Goal: Download file/media

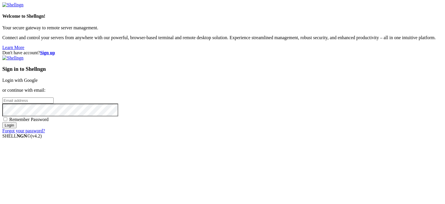
click at [38, 78] on link "Login with Google" at bounding box center [19, 80] width 35 height 5
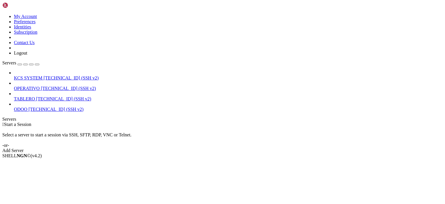
click at [50, 75] on span "[TECHNICAL_ID] (SSH v2)" at bounding box center [70, 77] width 55 height 5
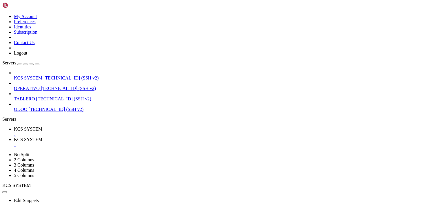
scroll to position [116, 0]
type input "/home/ubuntu/31-app-odoo2"
